Goal: Register for event/course

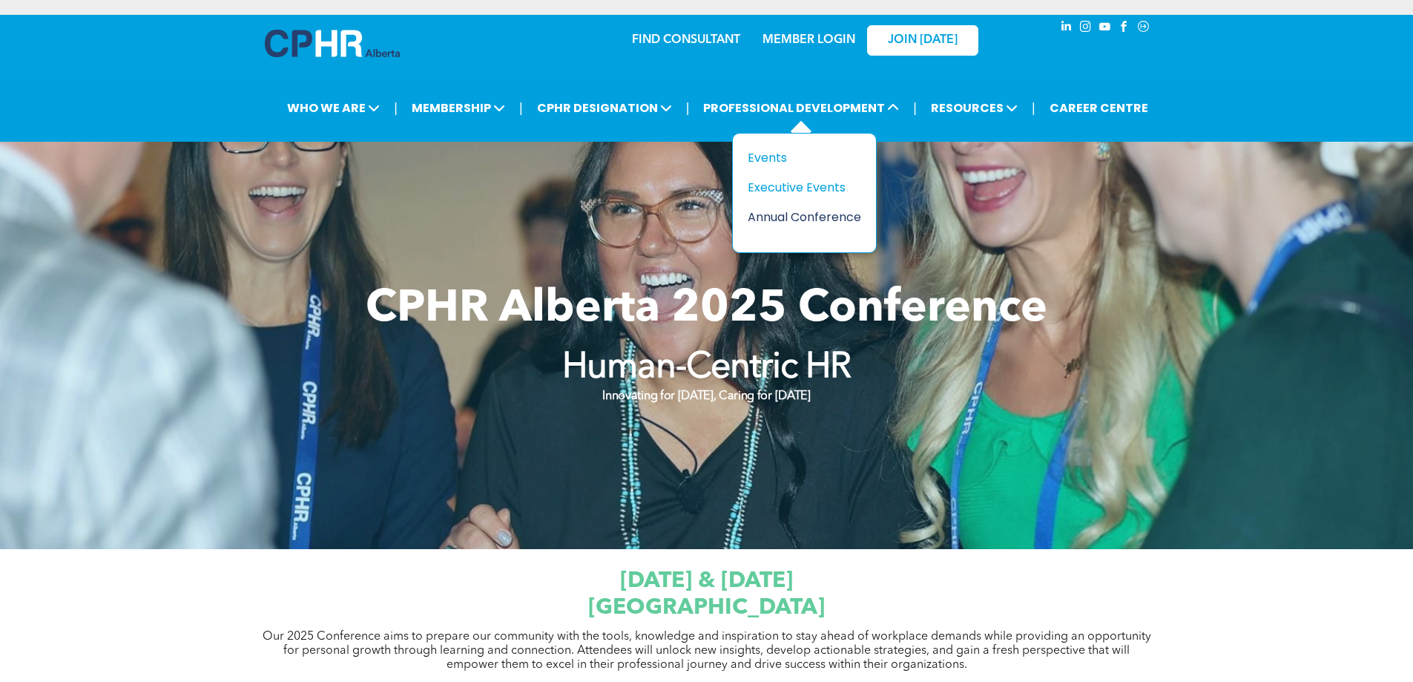
click at [822, 214] on div "Annual Conference" at bounding box center [799, 217] width 102 height 19
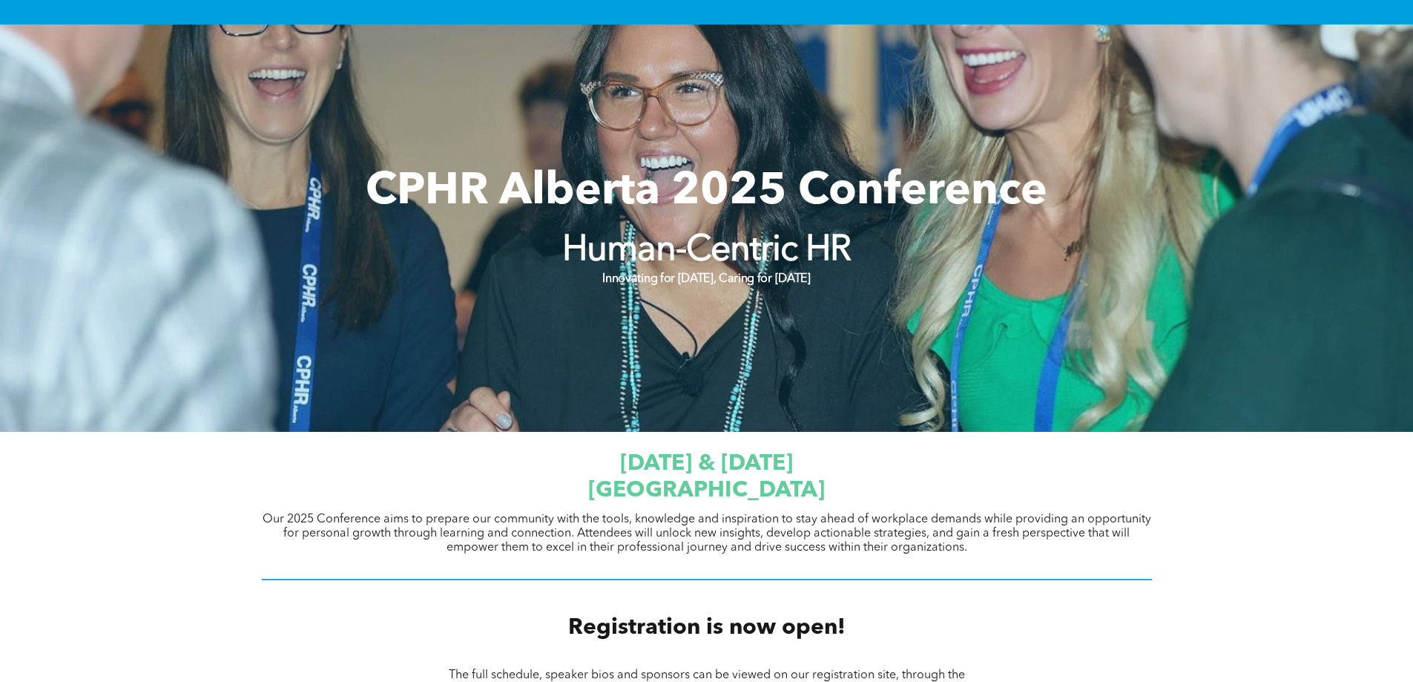
scroll to position [371, 0]
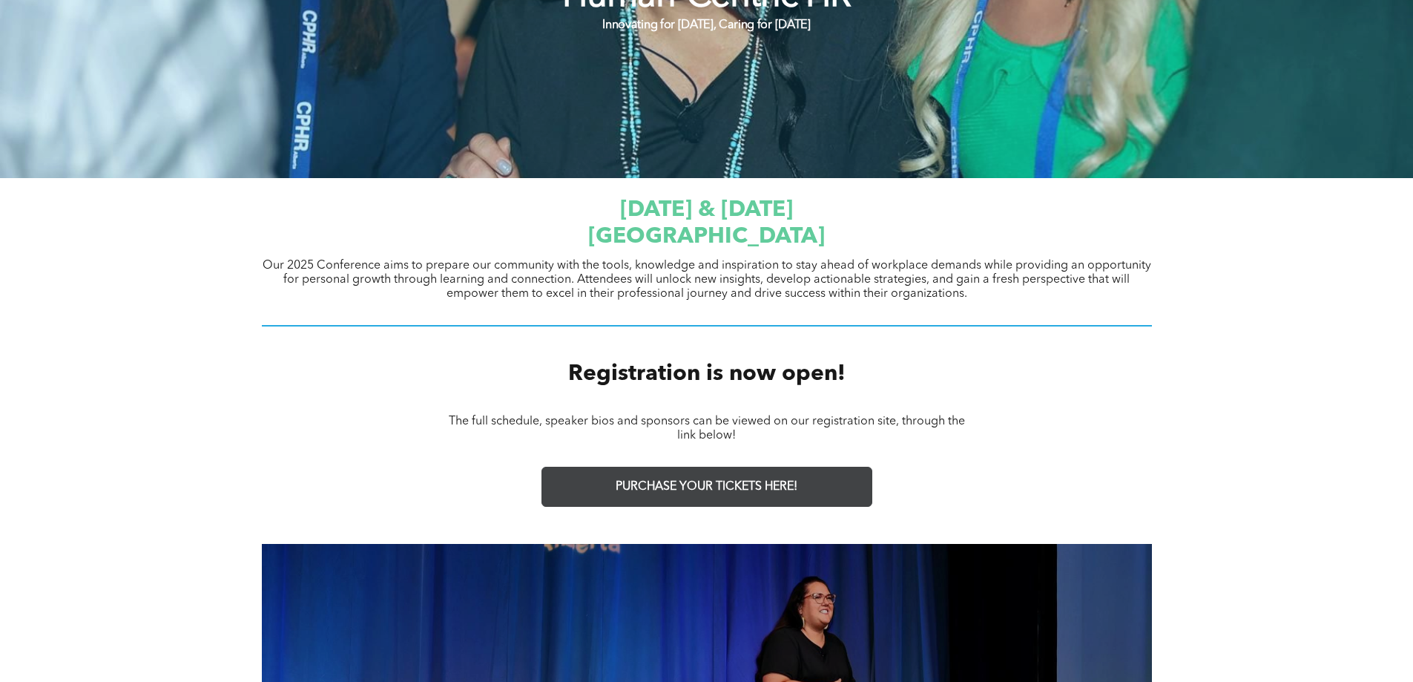
click at [703, 480] on span "PURCHASE YOUR TICKETS HERE!" at bounding box center [707, 487] width 182 height 14
